Goal: Communication & Community: Answer question/provide support

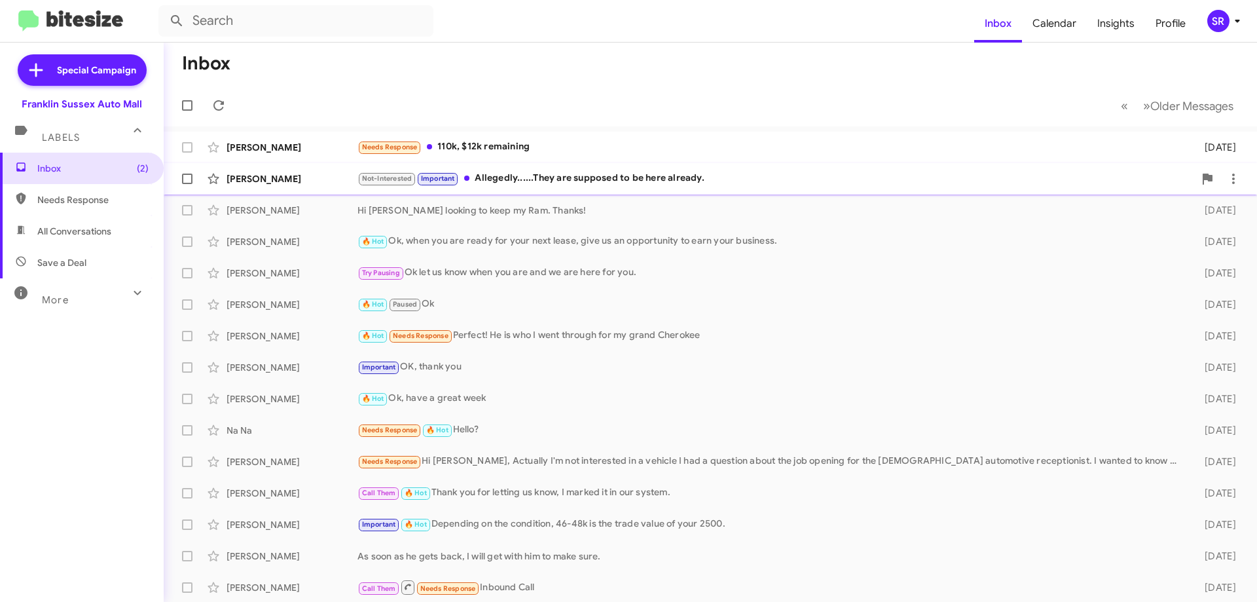
click at [526, 187] on div "[PERSON_NAME] Not-Interested Important Allegedly......They are supposed to be h…" at bounding box center [710, 179] width 1072 height 26
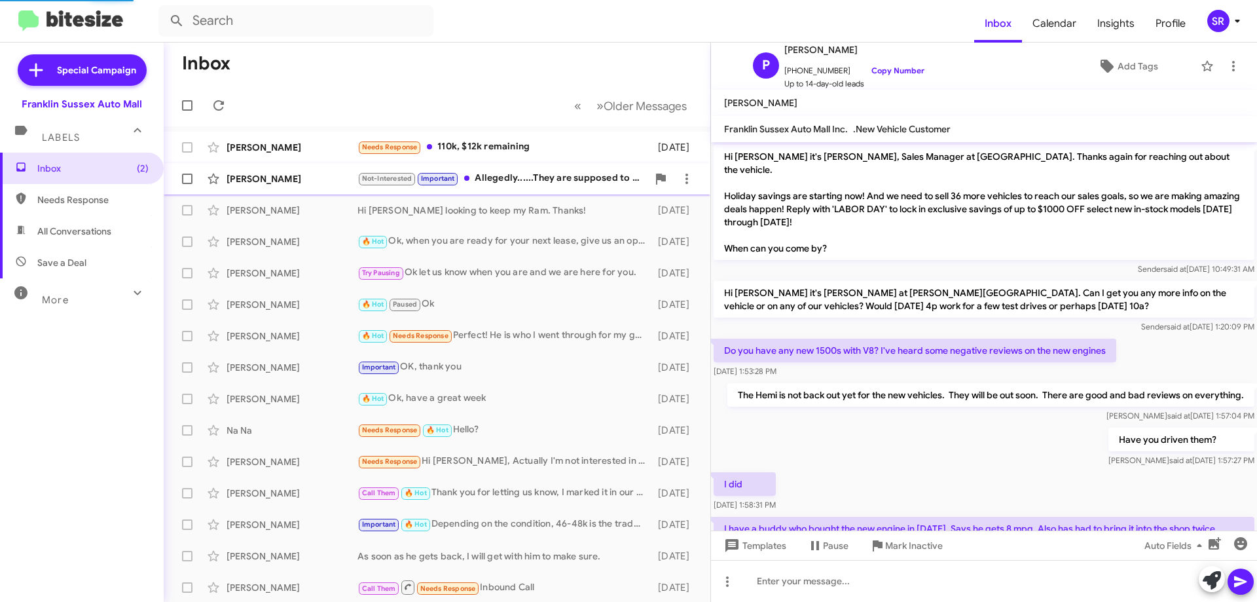
scroll to position [174, 0]
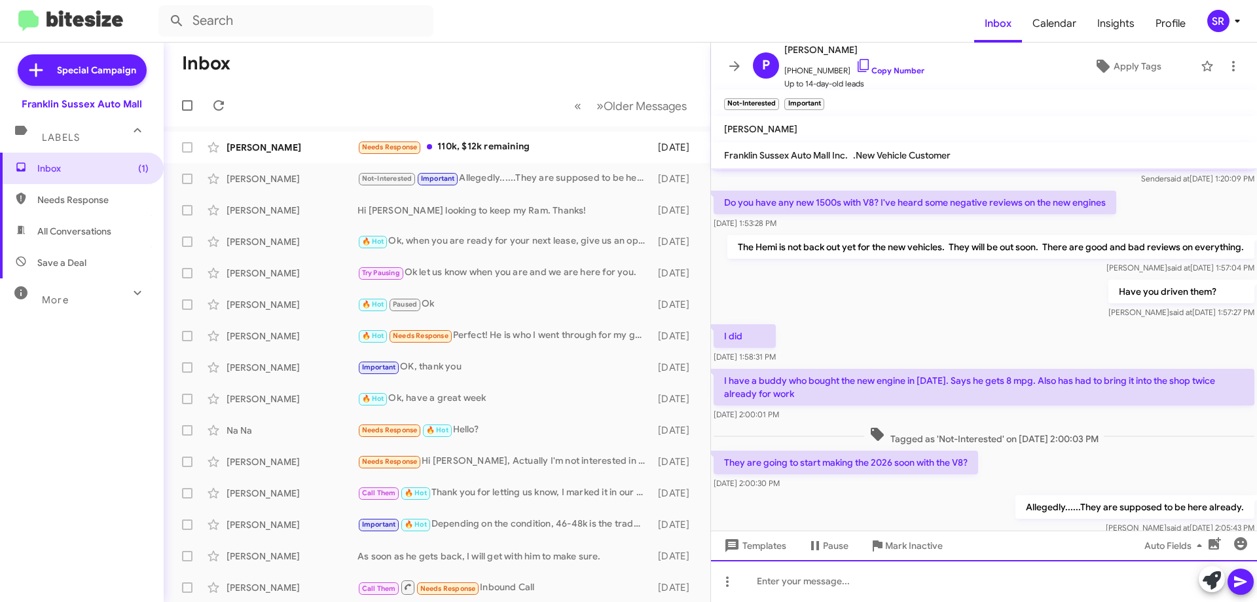
click at [875, 579] on div at bounding box center [984, 581] width 546 height 42
click at [978, 580] on div "The Hemis should be here hopefully soon. We have 30 that are just waiting to be…" at bounding box center [984, 581] width 546 height 42
click at [1172, 580] on div "The Hemis should be here hopefully soon. We have nearly 30 that are just waitin…" at bounding box center [984, 581] width 546 height 42
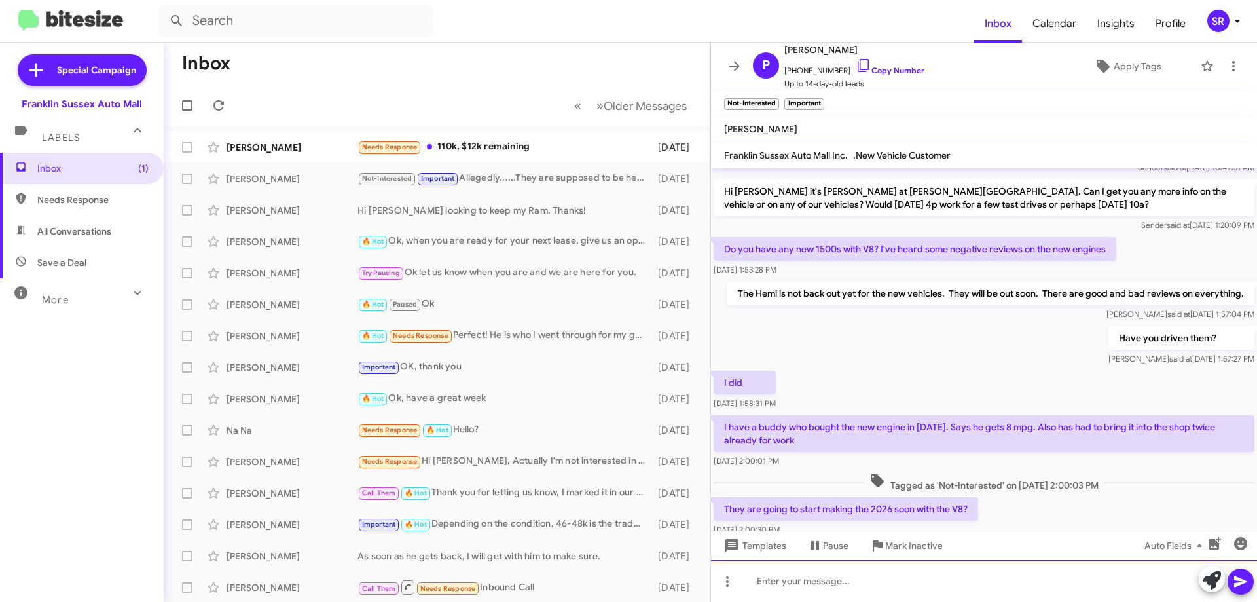
scroll to position [261, 0]
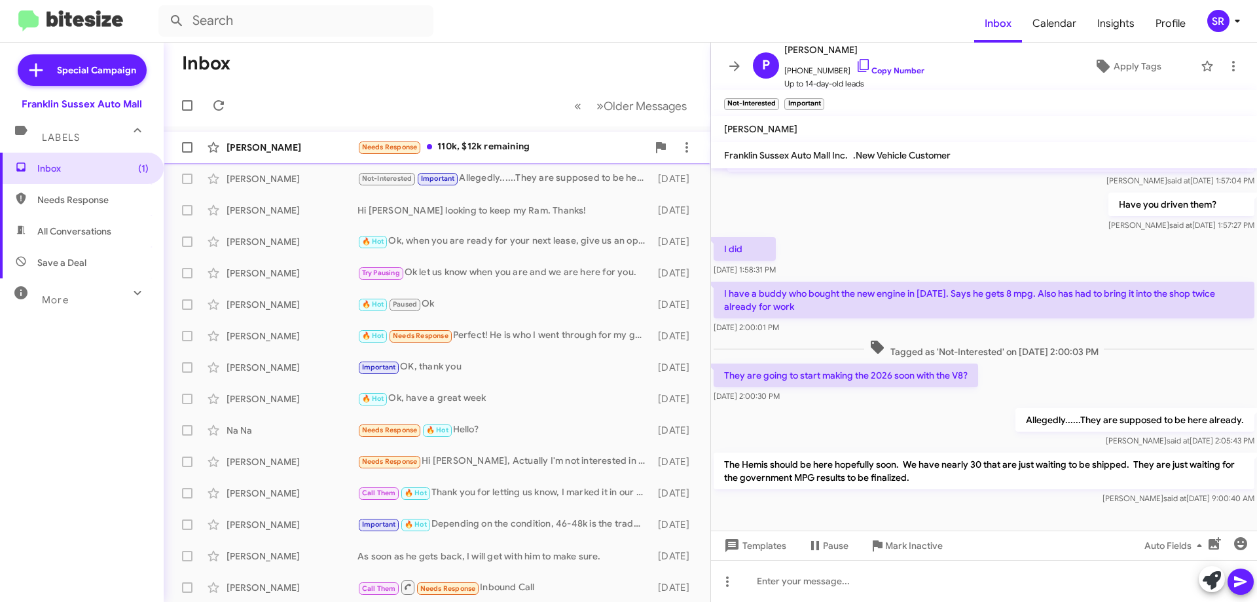
click at [513, 150] on div "Needs Response 110k, $12k remaining" at bounding box center [502, 146] width 290 height 15
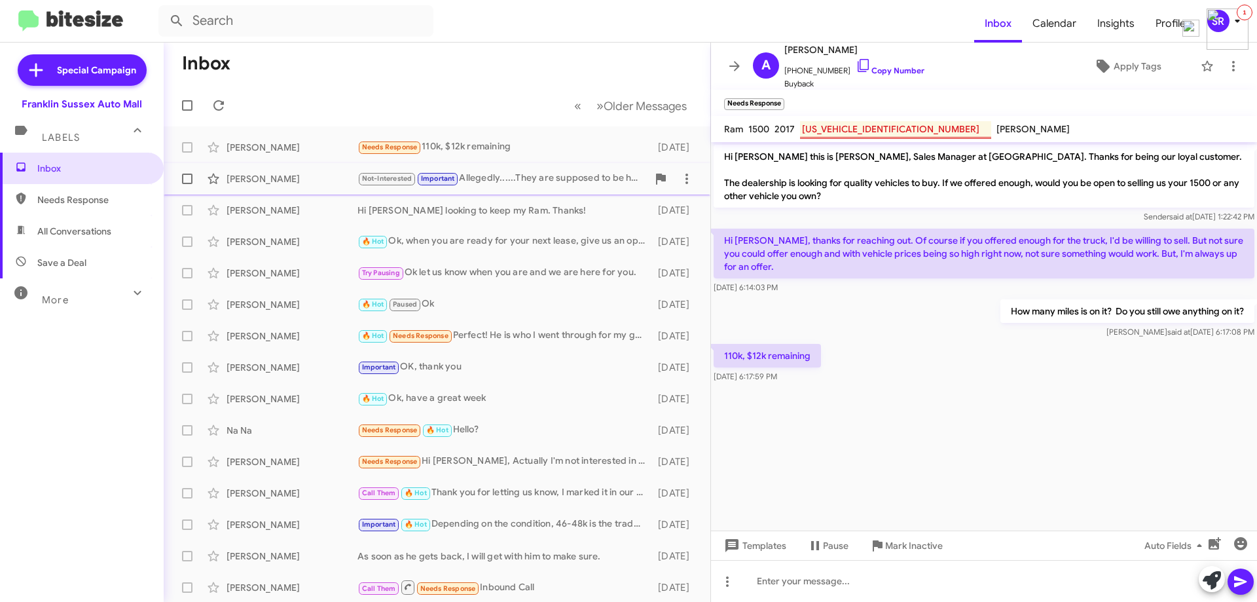
click at [501, 172] on div "Not-Interested Important Allegedly......They are supposed to be here already." at bounding box center [502, 178] width 290 height 15
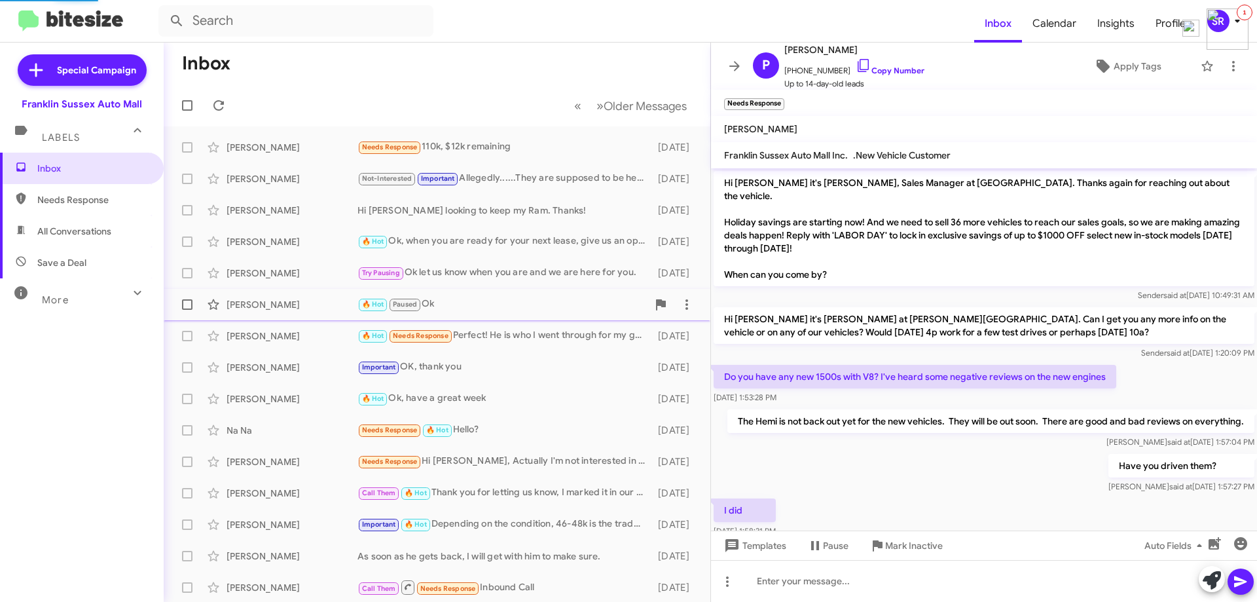
scroll to position [261, 0]
